Goal: Transaction & Acquisition: Purchase product/service

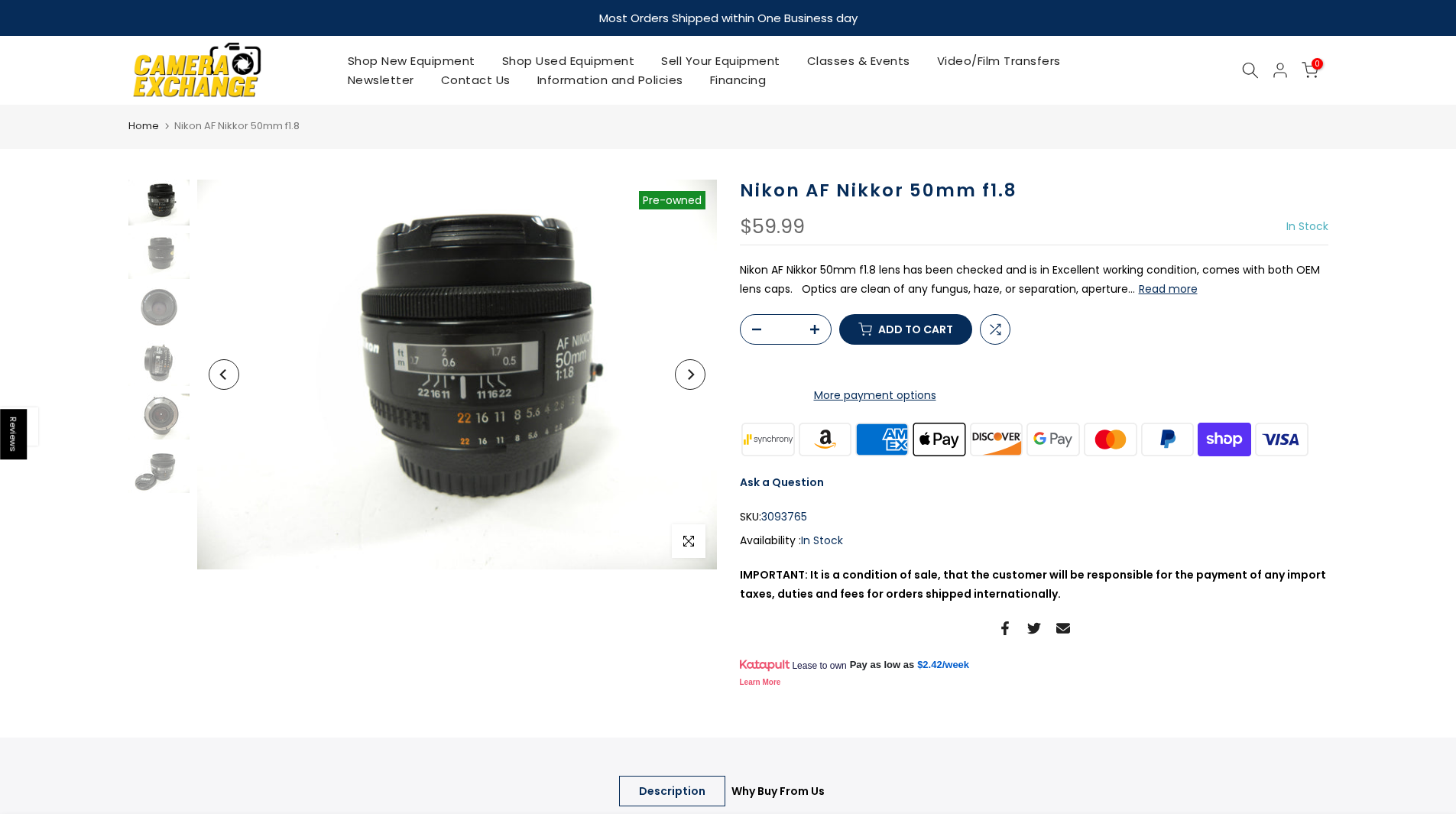
click at [682, 371] on button "Next" at bounding box center [690, 374] width 31 height 31
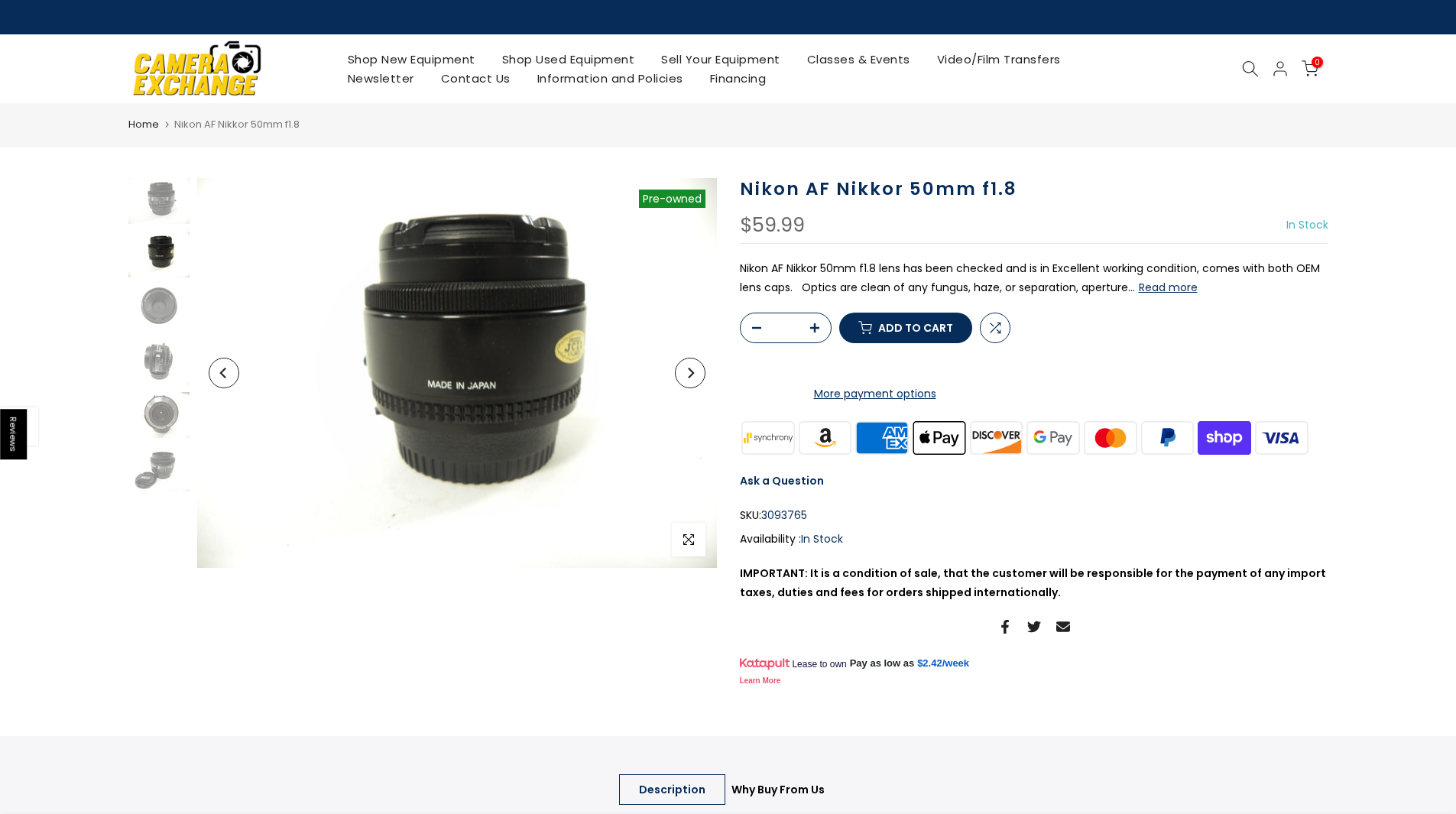
click at [682, 371] on button "Next" at bounding box center [690, 373] width 31 height 31
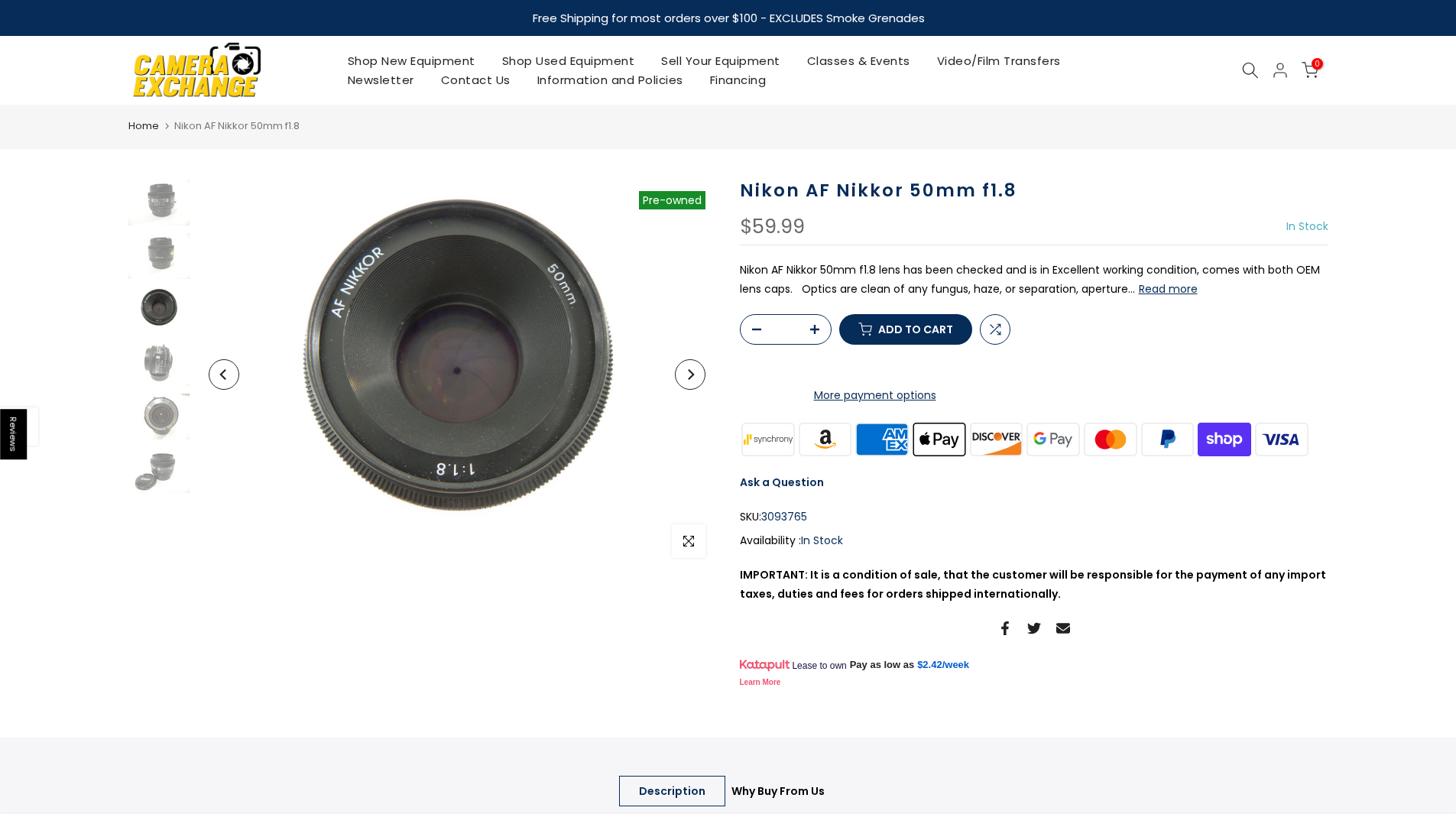
click at [682, 371] on button "Next" at bounding box center [690, 374] width 31 height 31
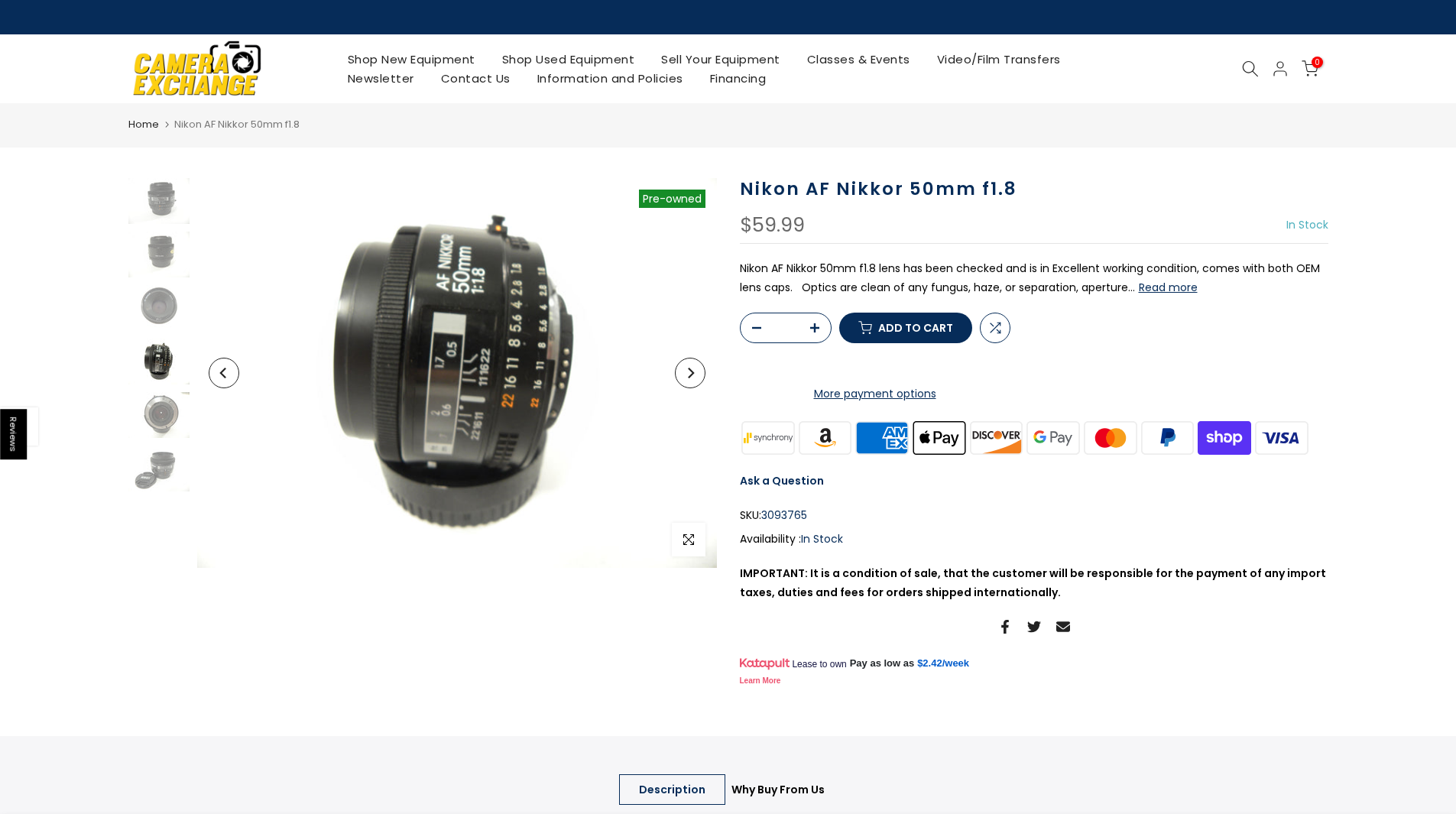
click at [682, 371] on button "Next" at bounding box center [690, 373] width 31 height 31
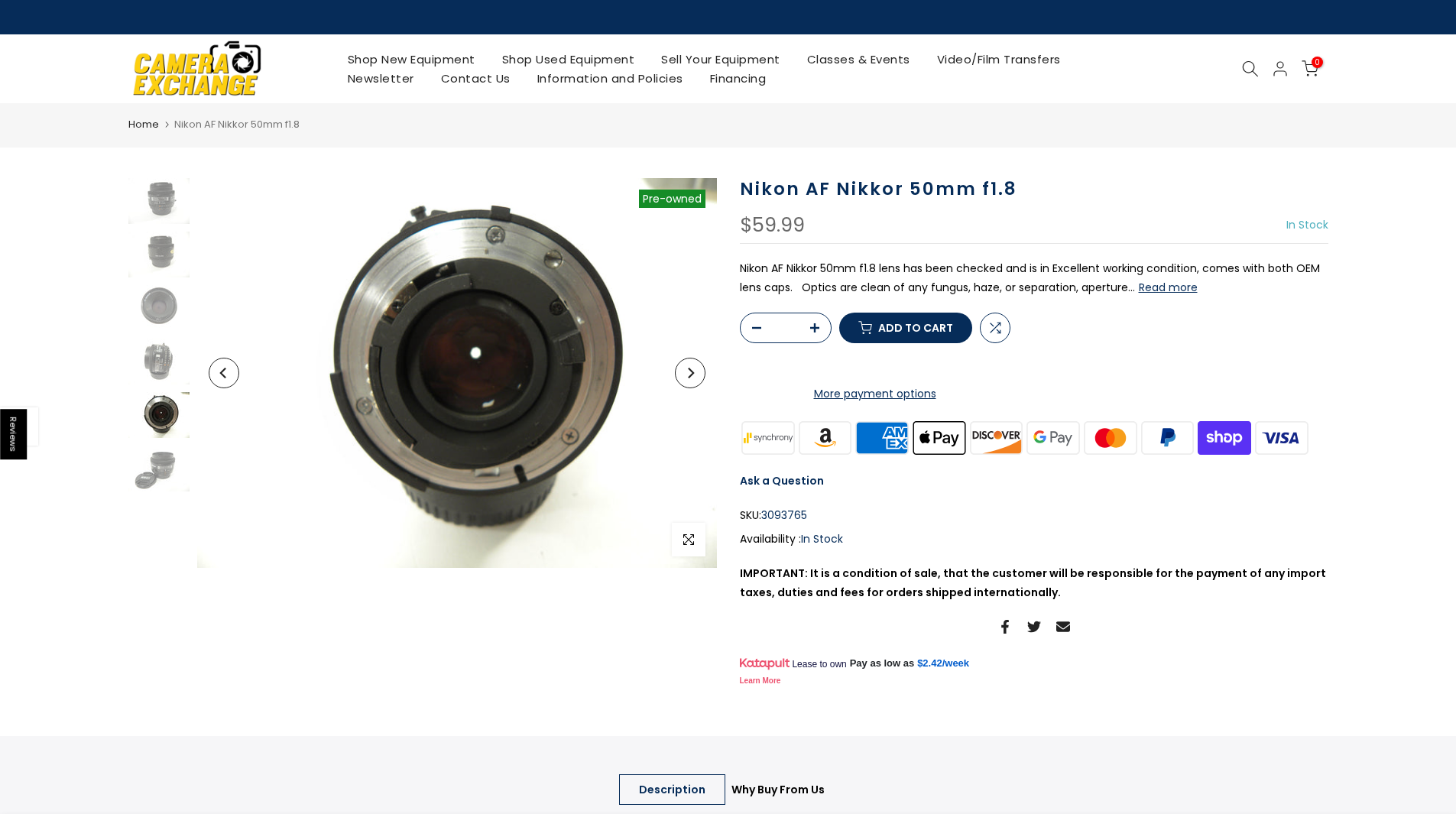
click at [682, 371] on button "Next" at bounding box center [690, 373] width 31 height 31
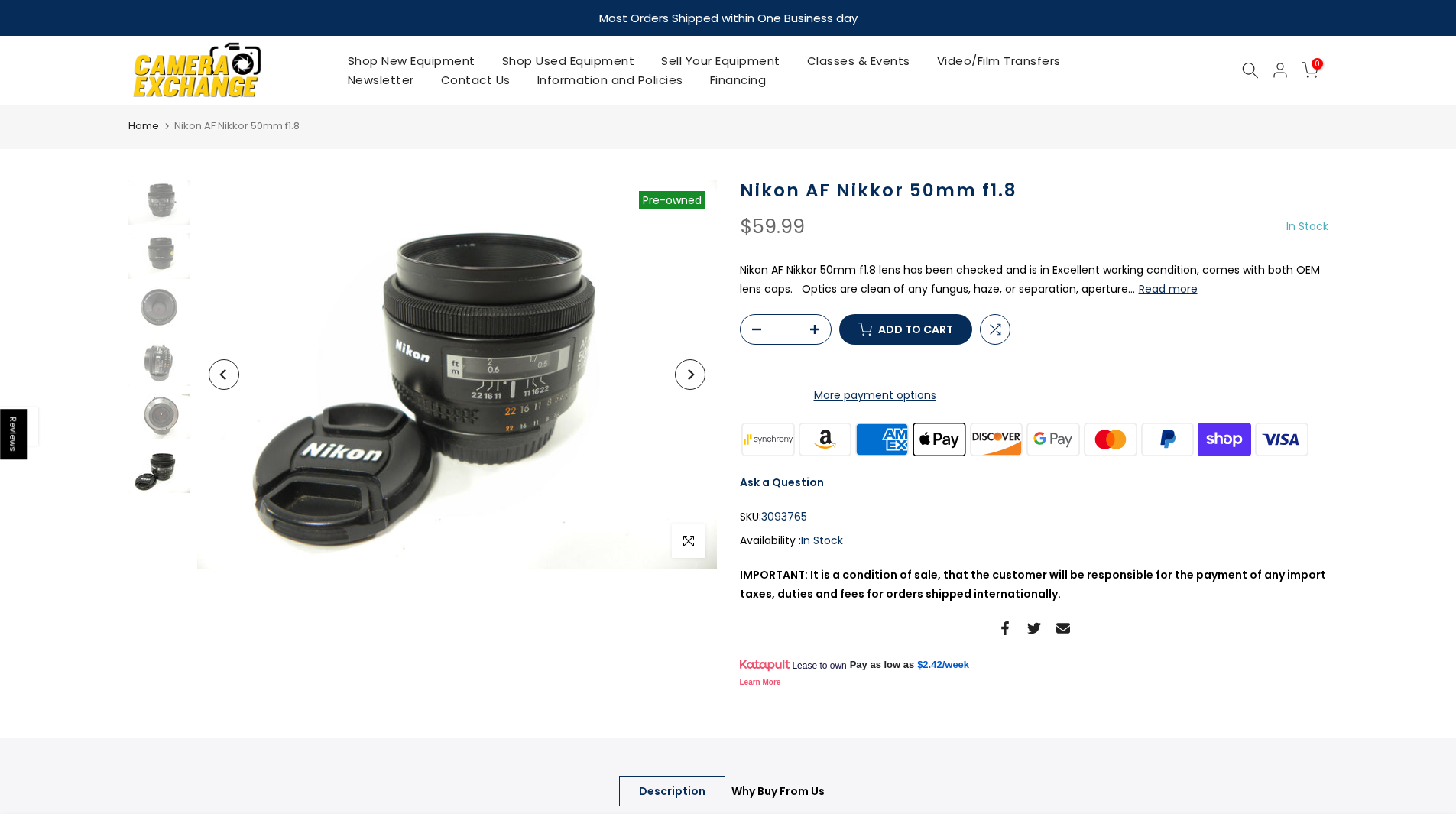
click at [682, 371] on button "Next" at bounding box center [690, 374] width 31 height 31
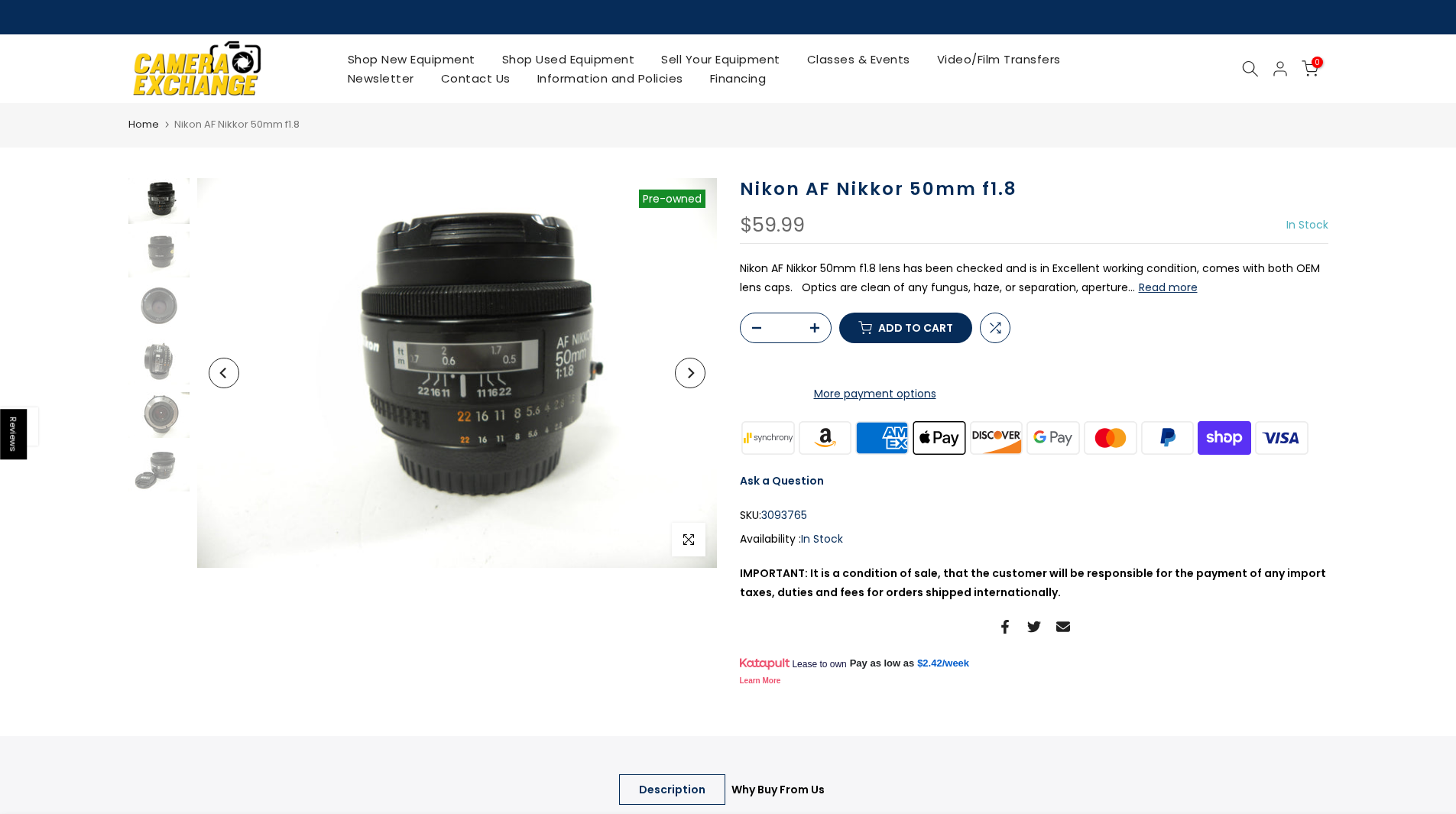
click at [682, 371] on button "Next" at bounding box center [690, 373] width 31 height 31
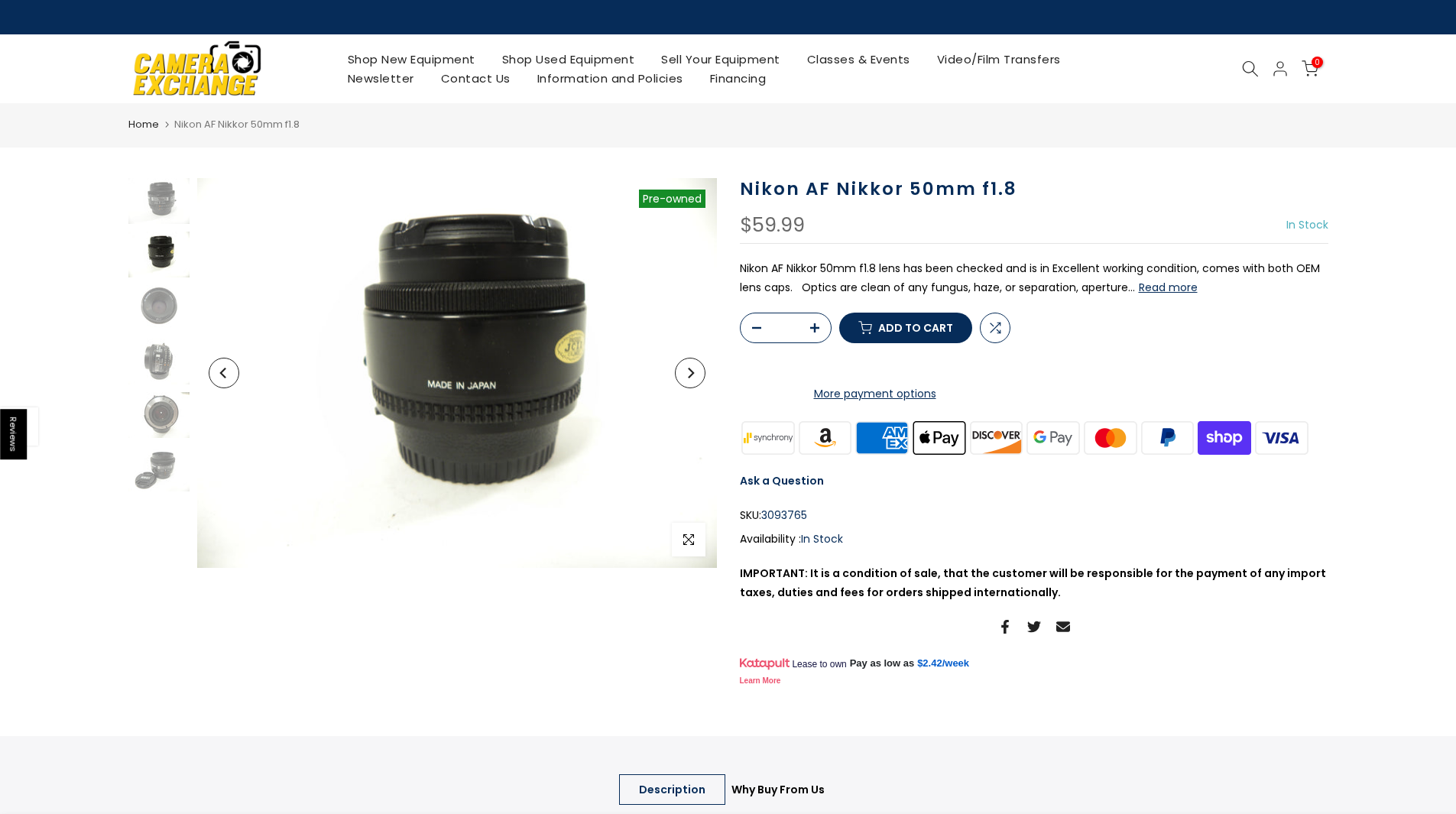
click at [682, 371] on button "Next" at bounding box center [690, 373] width 31 height 31
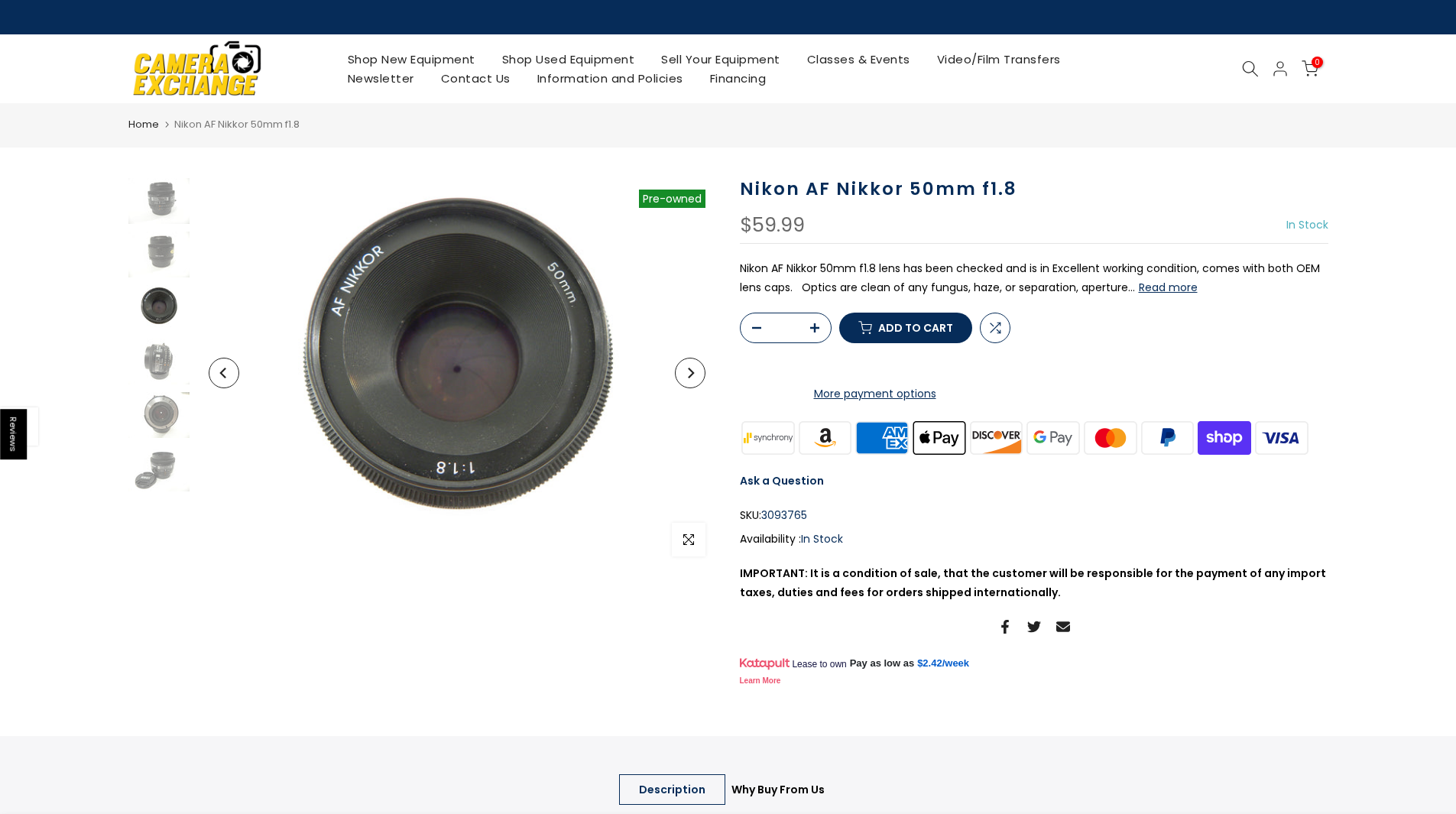
click at [682, 371] on button "Next" at bounding box center [690, 373] width 31 height 31
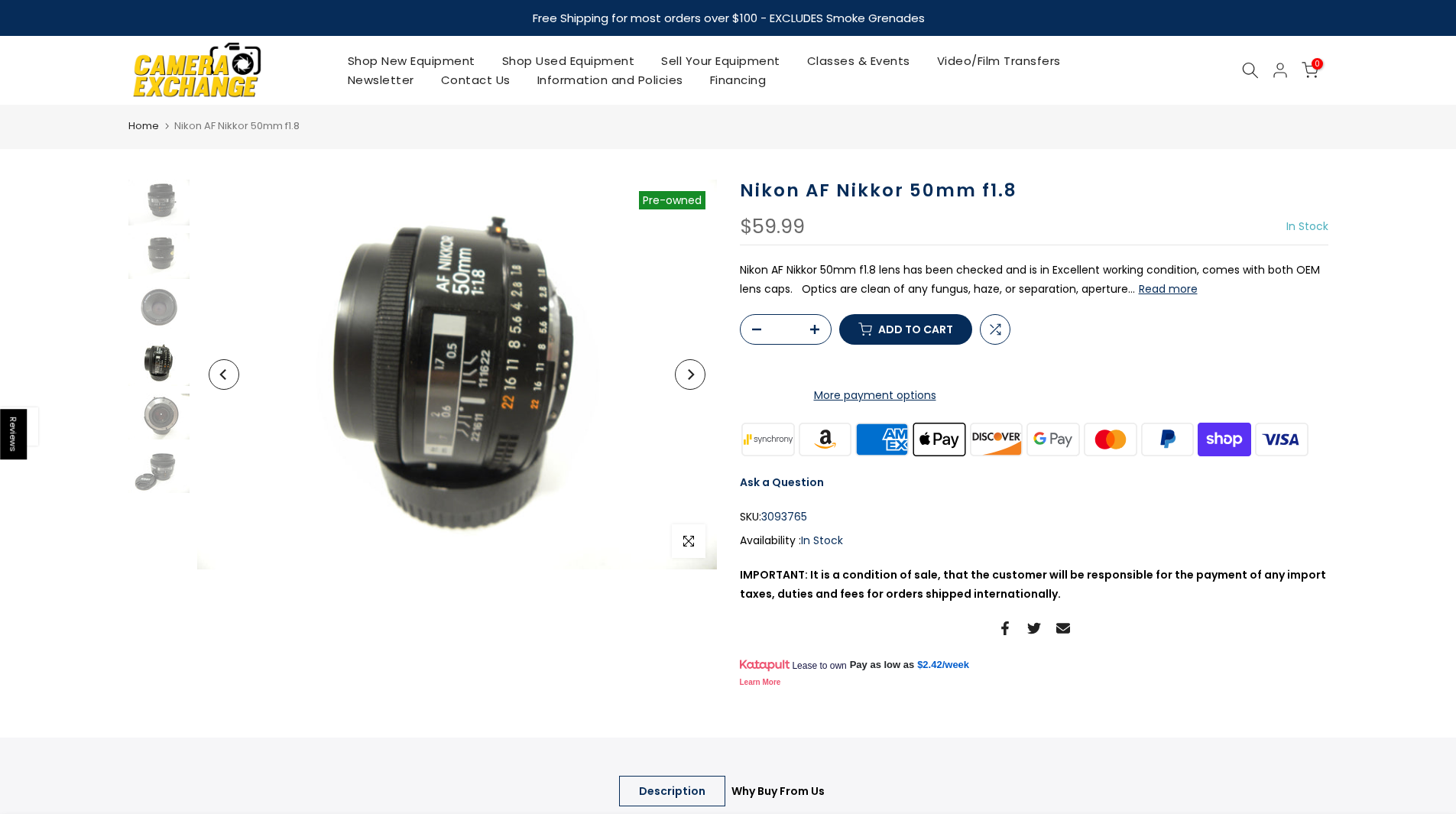
click at [682, 371] on button "Next" at bounding box center [690, 374] width 31 height 31
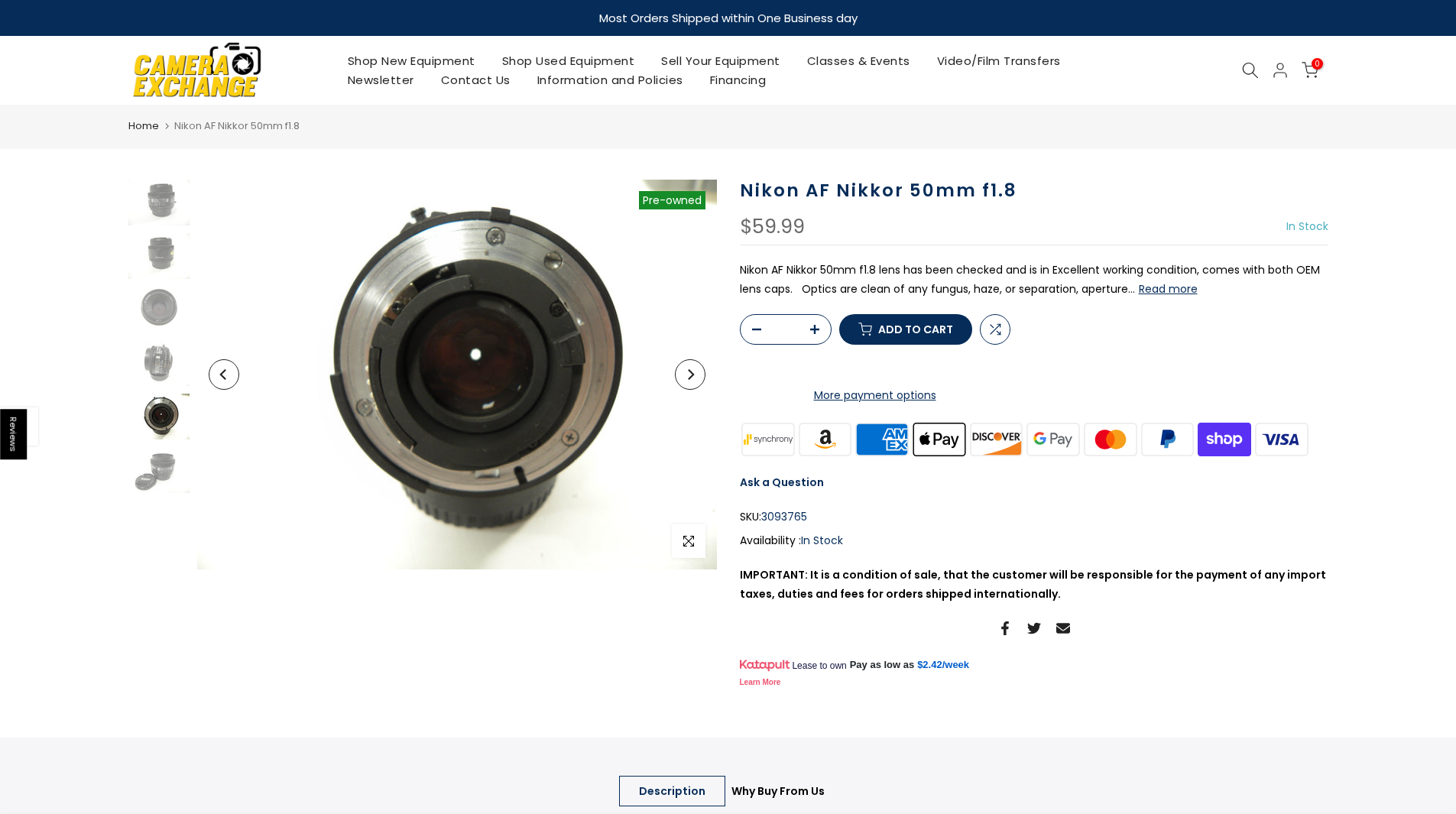
click at [682, 371] on button "Next" at bounding box center [690, 374] width 31 height 31
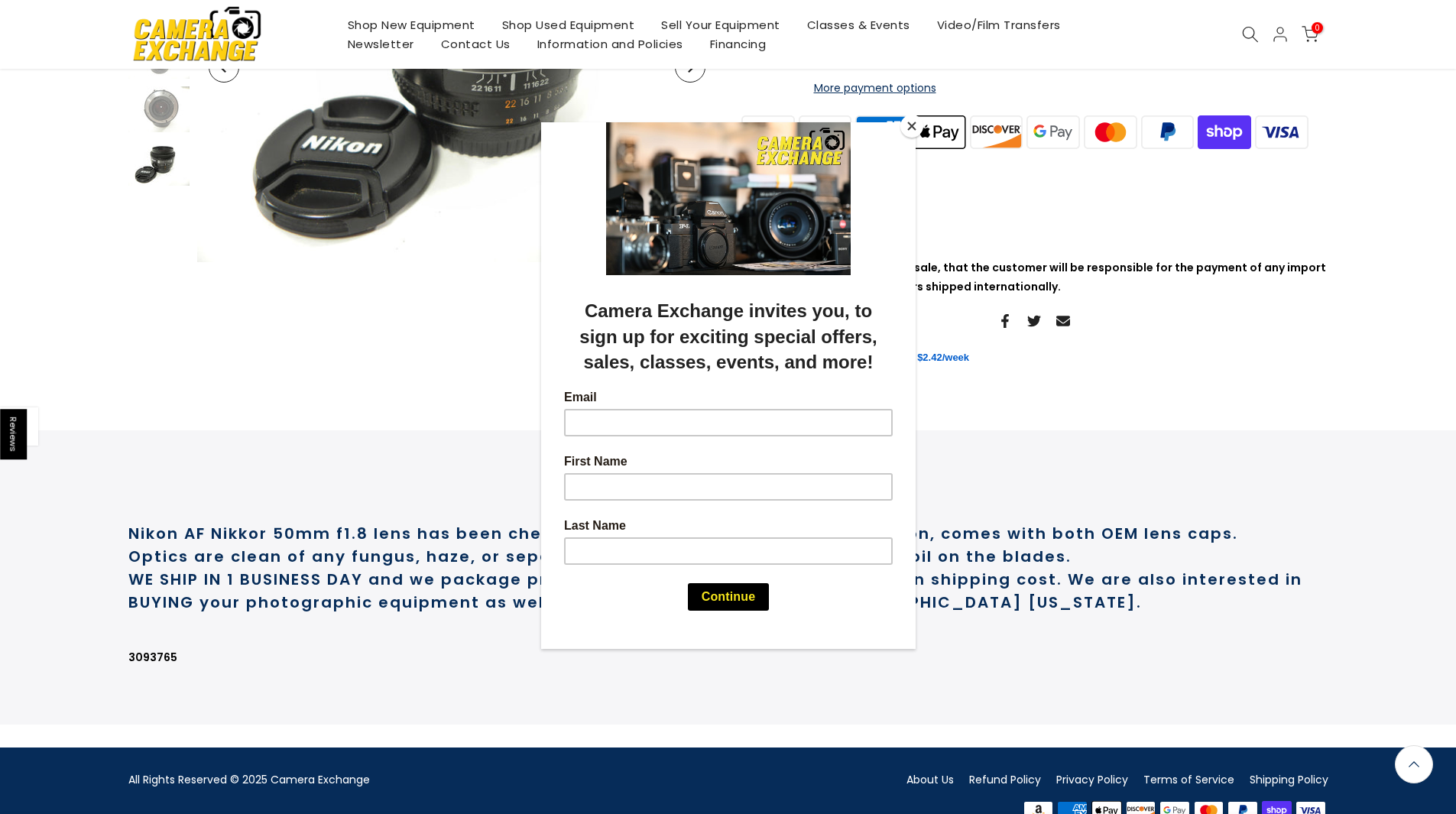
scroll to position [304, 0]
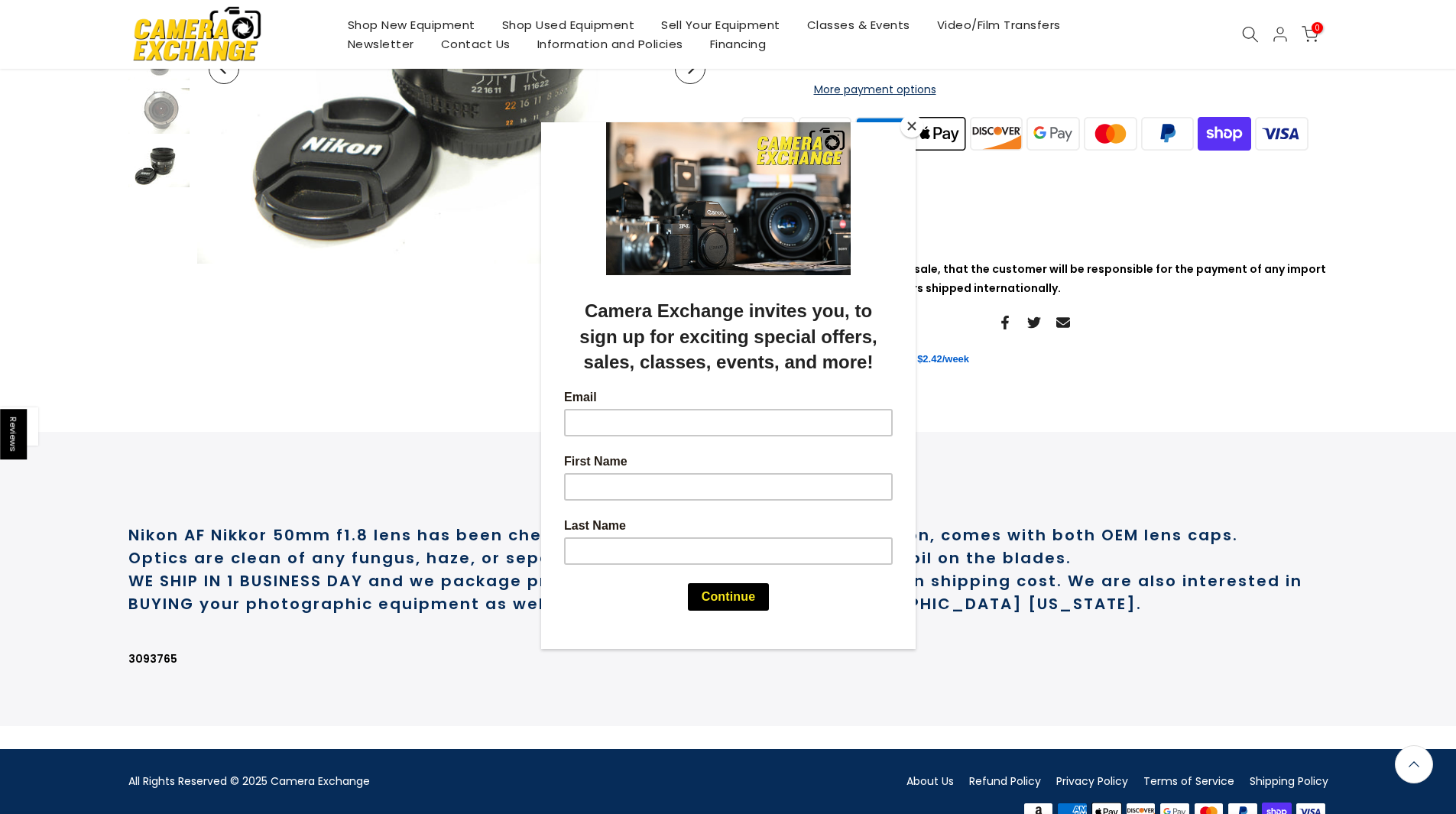
click at [1262, 497] on div at bounding box center [728, 407] width 1456 height 814
click at [915, 129] on button "Close" at bounding box center [912, 127] width 23 height 23
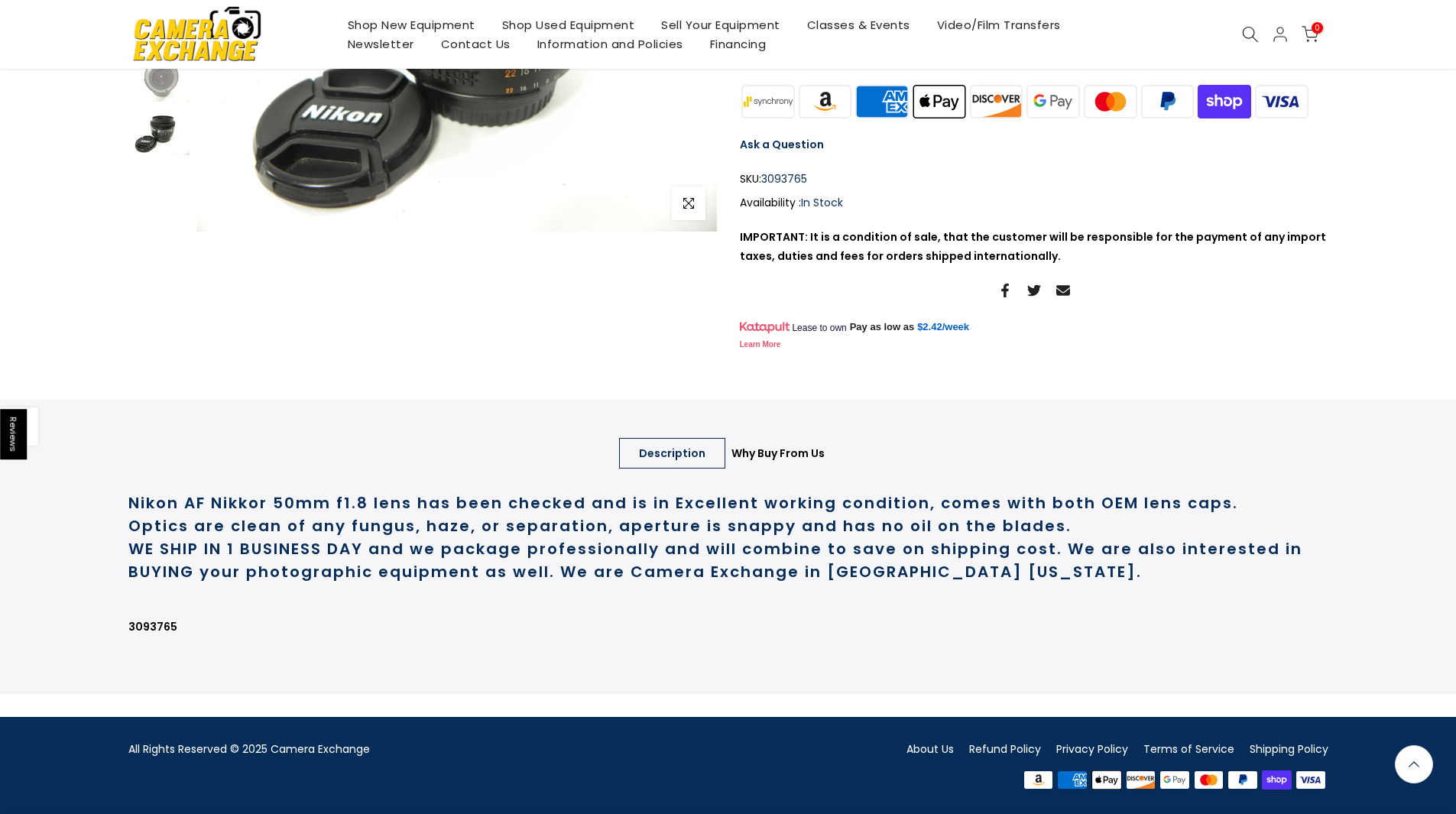
scroll to position [0, 0]
